Goal: Information Seeking & Learning: Learn about a topic

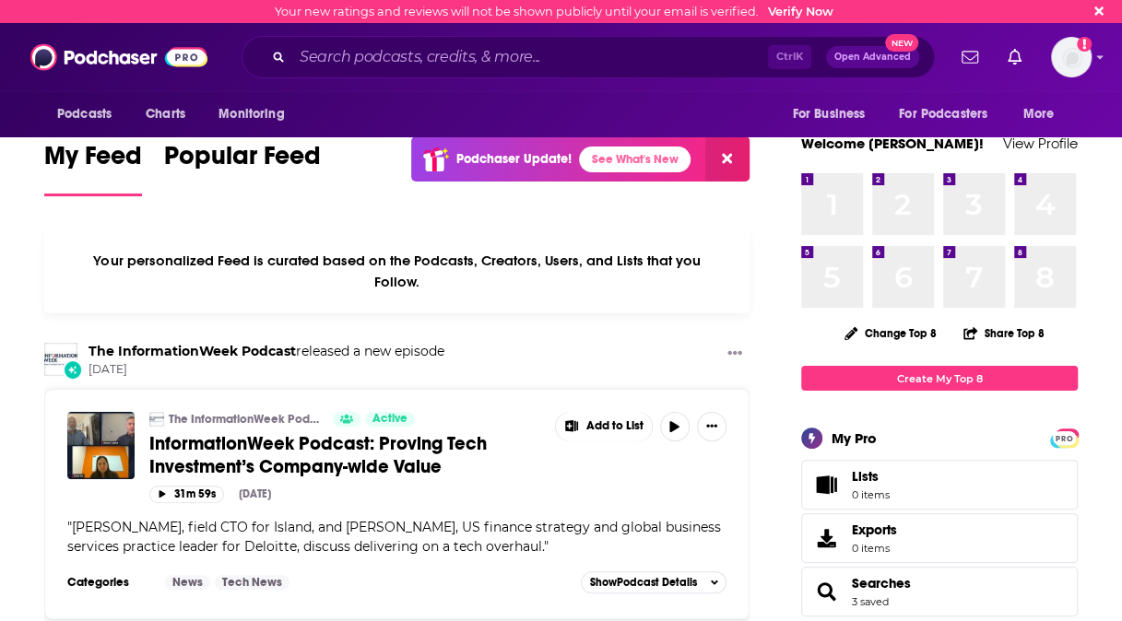
scroll to position [543, 0]
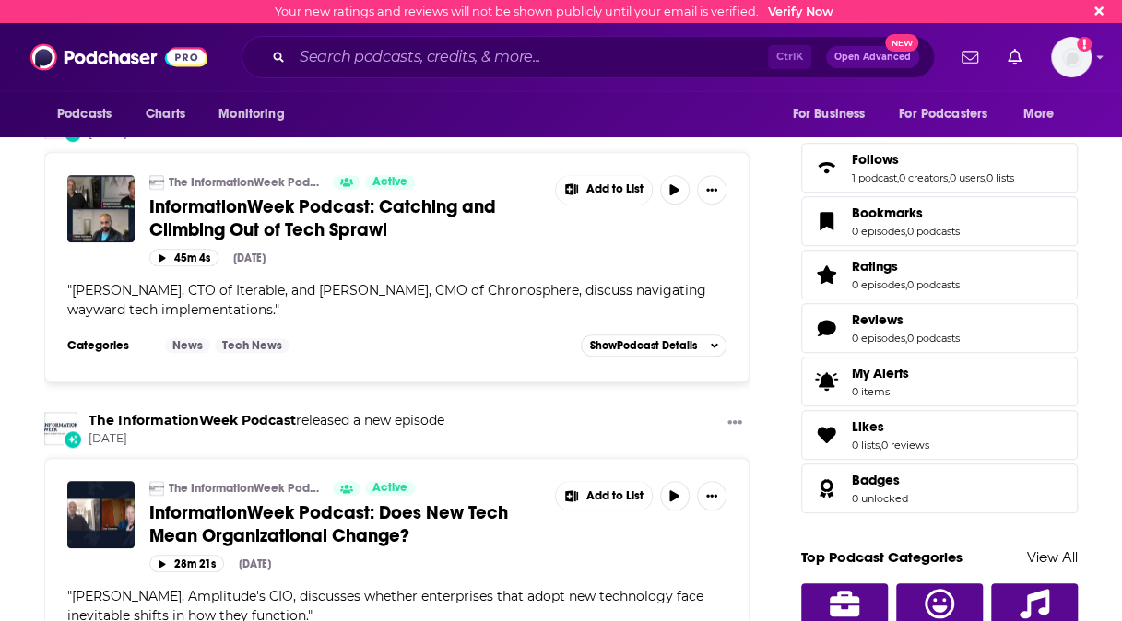
click at [502, 88] on div "Podcasts Charts Monitoring Ctrl K Open Advanced New For Business For Podcasters…" at bounding box center [561, 57] width 1122 height 68
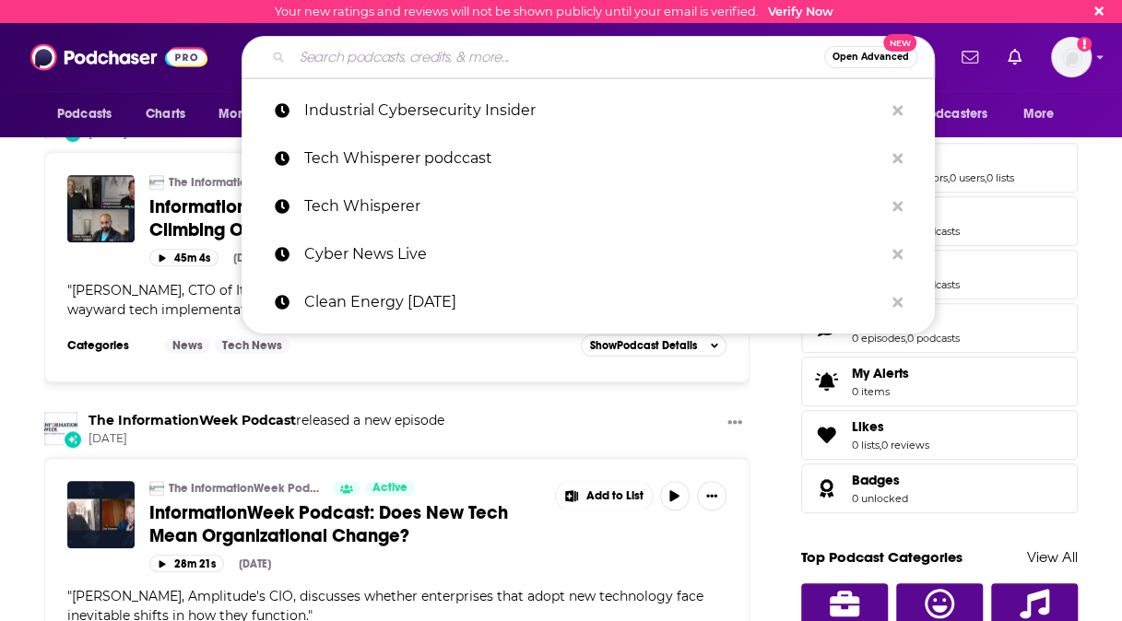
click at [506, 68] on input "Search podcasts, credits, & more..." at bounding box center [558, 56] width 532 height 29
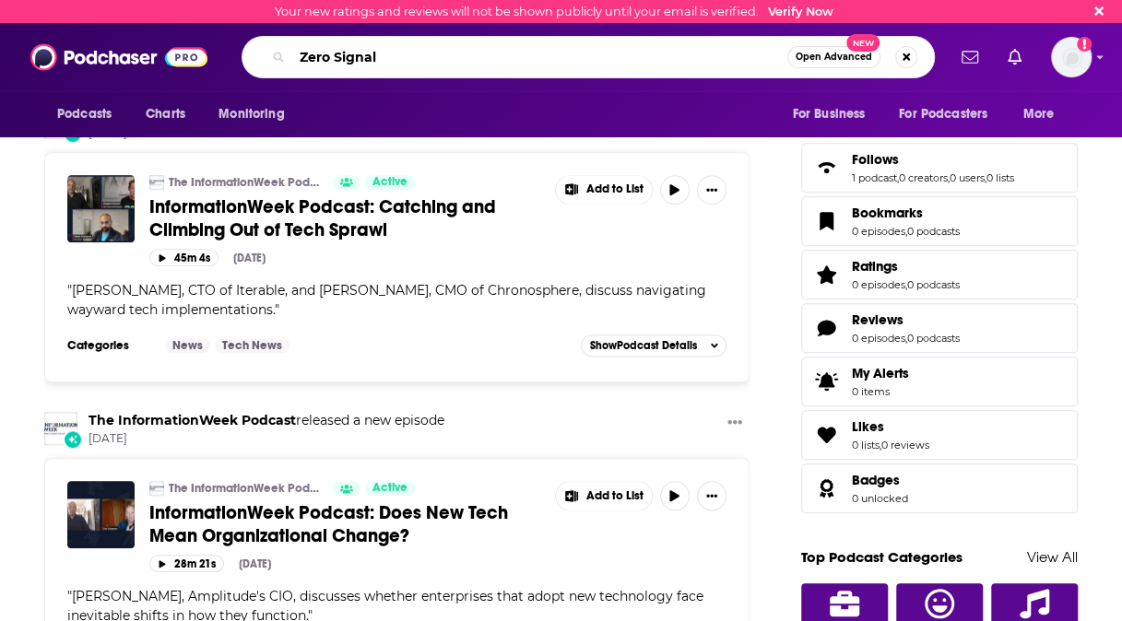
type input "Zero Signal"
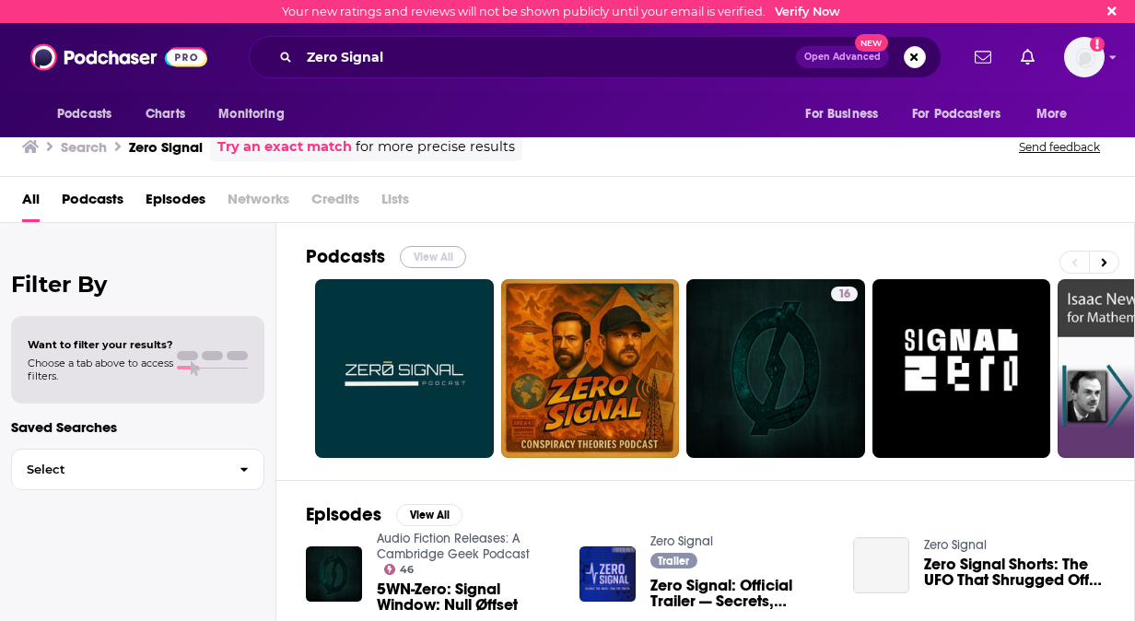
click at [438, 265] on button "View All" at bounding box center [433, 257] width 66 height 22
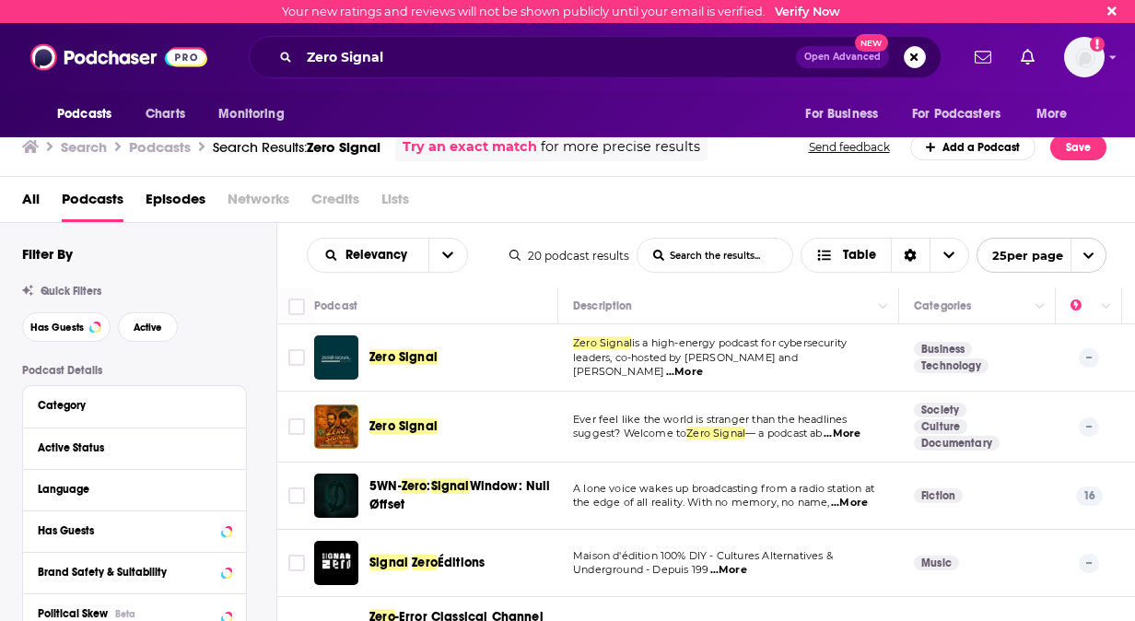
click at [417, 363] on span "Zero Signal" at bounding box center [404, 357] width 68 height 16
